Goal: Information Seeking & Learning: Find specific page/section

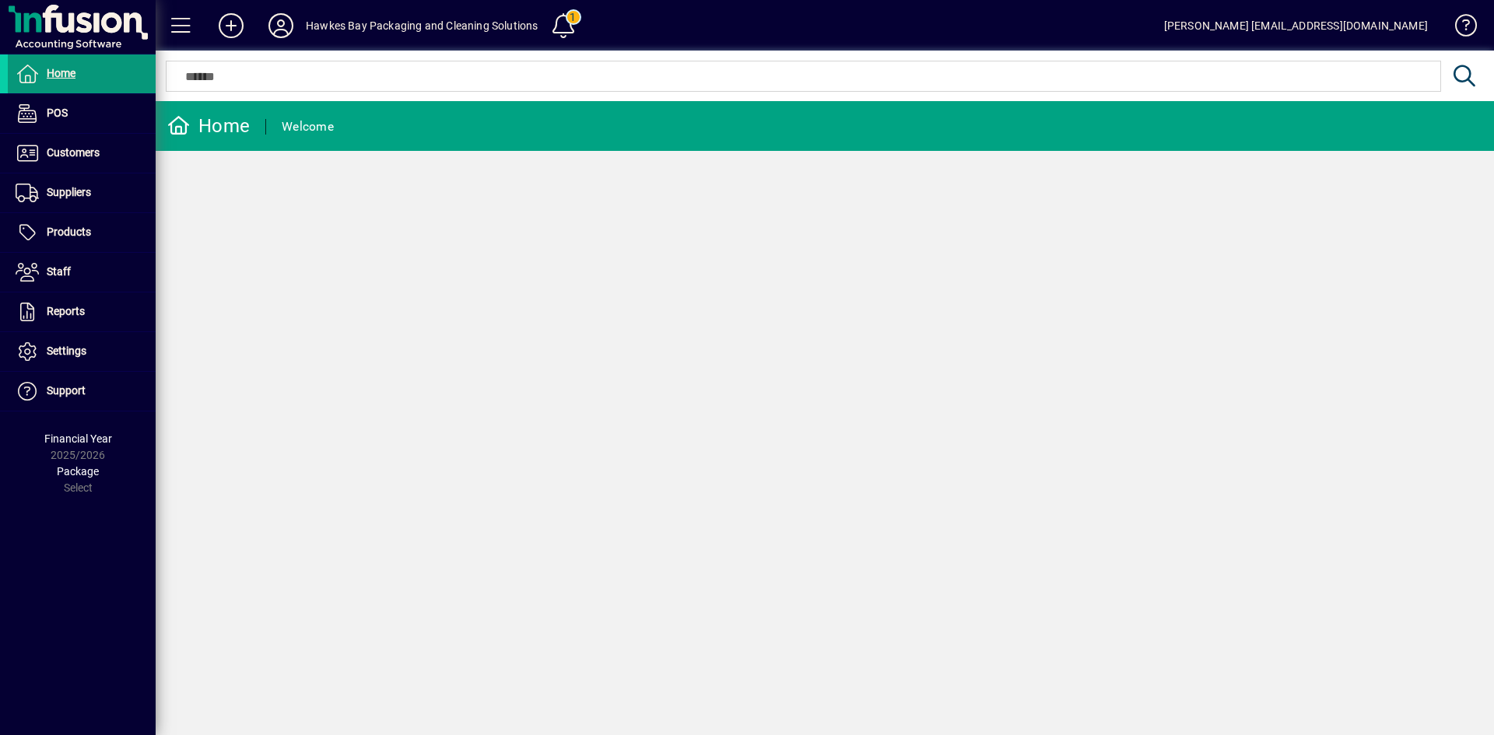
drag, startPoint x: 69, startPoint y: 68, endPoint x: 72, endPoint y: 84, distance: 15.9
click at [69, 70] on span "Home" at bounding box center [61, 73] width 29 height 12
click at [102, 229] on span at bounding box center [82, 232] width 148 height 37
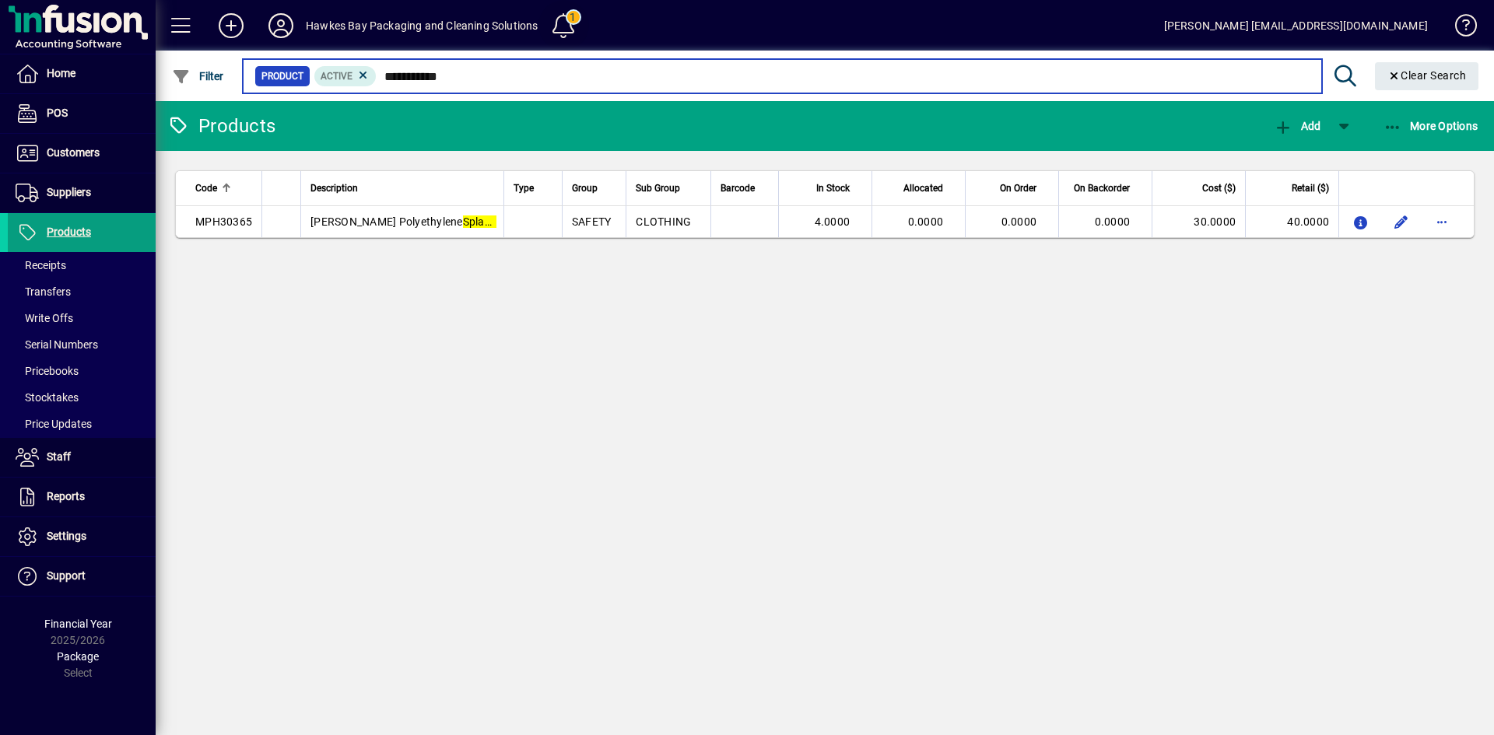
type input "**********"
